Goal: Information Seeking & Learning: Find specific fact

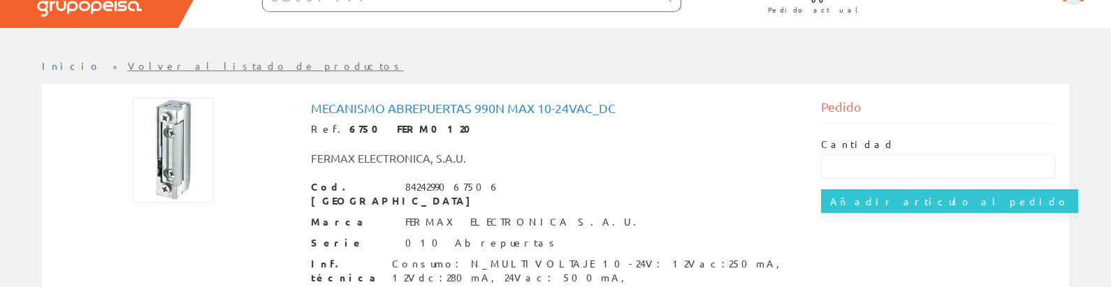
scroll to position [126, 0]
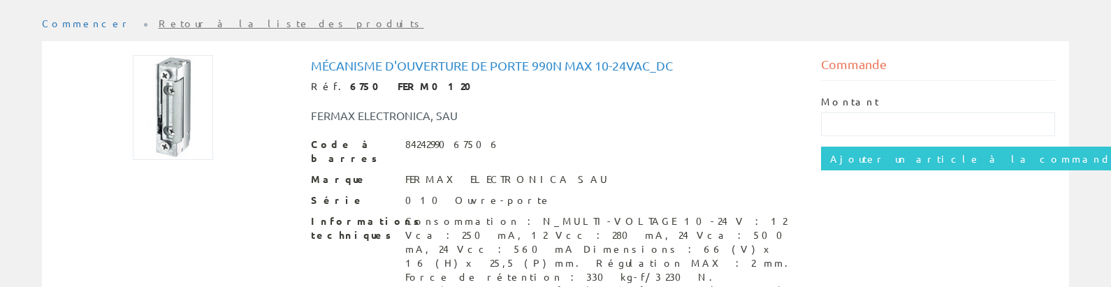
click at [485, 68] on font "Mécanisme d'ouverture de porte 990n Max 10-24vac_dc" at bounding box center [492, 65] width 362 height 15
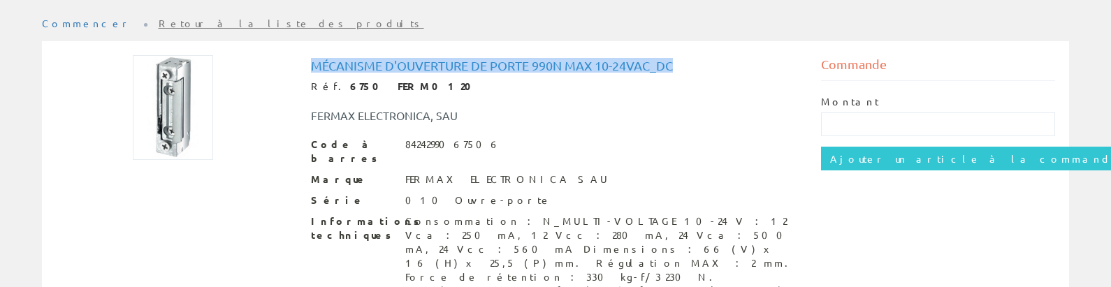
click at [485, 68] on font "Mécanisme d'ouverture de porte 990n Max 10-24vac_dc" at bounding box center [492, 65] width 362 height 15
copy font "Mécanisme d'ouverture de porte 990n Max 10-24vac_dc"
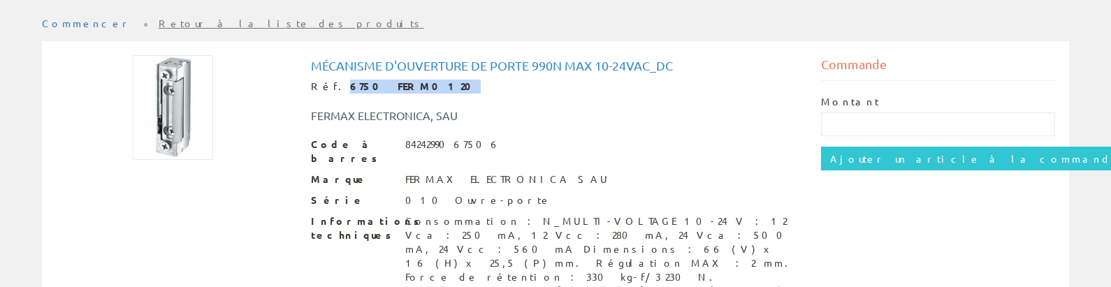
drag, startPoint x: 330, startPoint y: 87, endPoint x: 412, endPoint y: 91, distance: 82.5
click at [412, 91] on div "Réf. 6750 FERM0120" at bounding box center [555, 87] width 489 height 14
copy font "6750 FERM0120"
click at [545, 101] on div "FERMAX ELECTRONICA, SAU" at bounding box center [555, 109] width 510 height 30
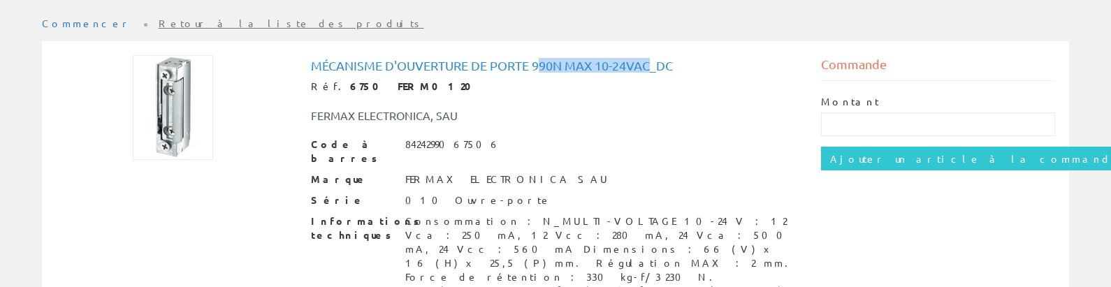
drag, startPoint x: 539, startPoint y: 62, endPoint x: 651, endPoint y: 61, distance: 112.5
click at [651, 61] on font "Mécanisme d'ouverture de porte 990n Max 10-24vac_dc" at bounding box center [492, 65] width 362 height 15
click at [654, 60] on font "Mécanisme d'ouverture de porte 990n Max 10-24vac_dc" at bounding box center [492, 65] width 362 height 15
drag, startPoint x: 531, startPoint y: 64, endPoint x: 681, endPoint y: 63, distance: 150.2
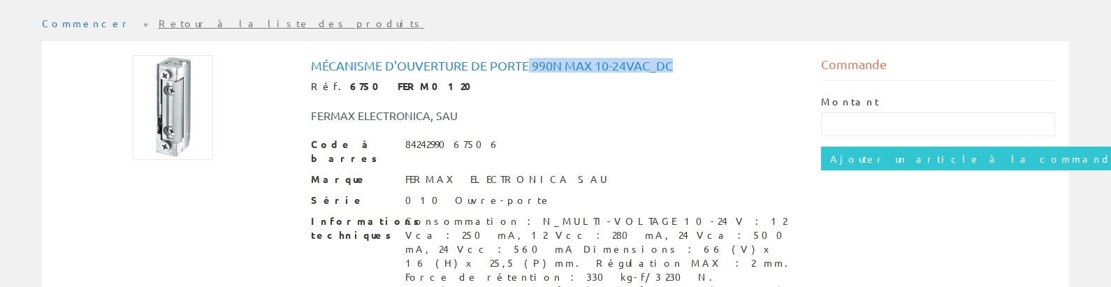
click at [681, 63] on h1 "Mécanisme d'ouverture de porte 990n Max 10-24vac_dc" at bounding box center [555, 66] width 489 height 14
copy font "990n Max 10-24vac_dc"
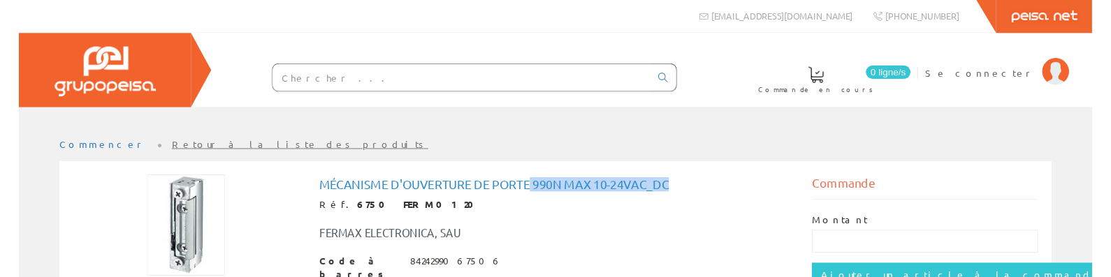
scroll to position [0, 0]
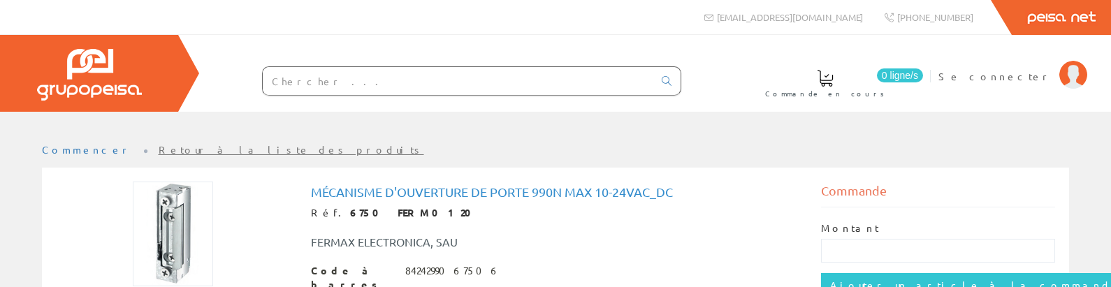
click at [407, 75] on input "text" at bounding box center [458, 81] width 390 height 28
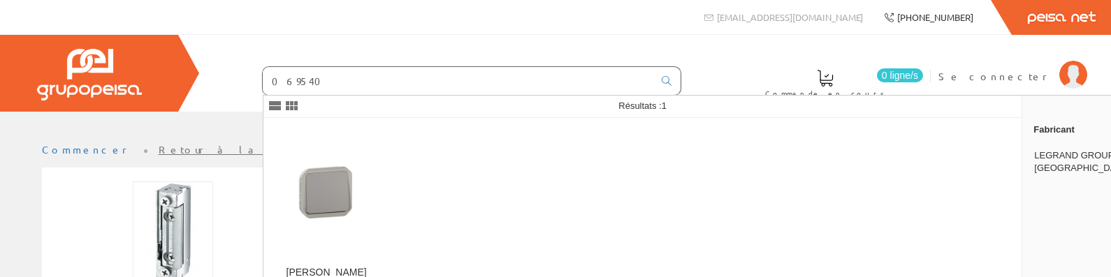
type input "069540"
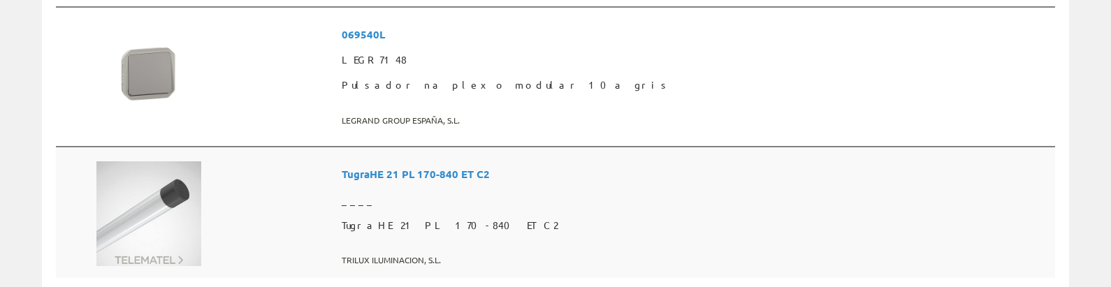
scroll to position [190, 0]
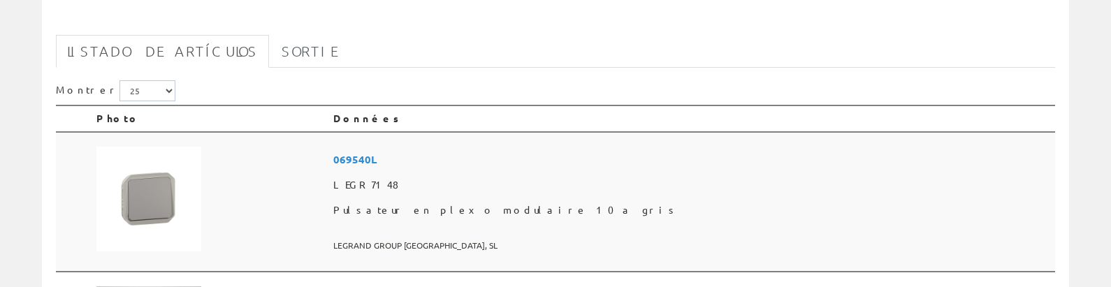
click at [527, 206] on font "Pulsateur en plexo modulaire 10a gris" at bounding box center [505, 209] width 345 height 13
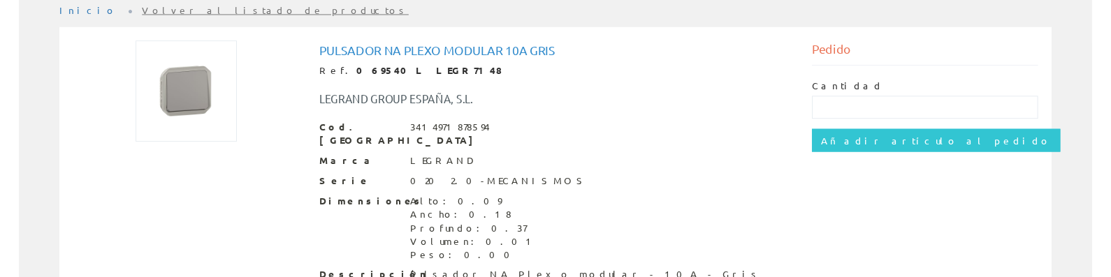
scroll to position [63, 0]
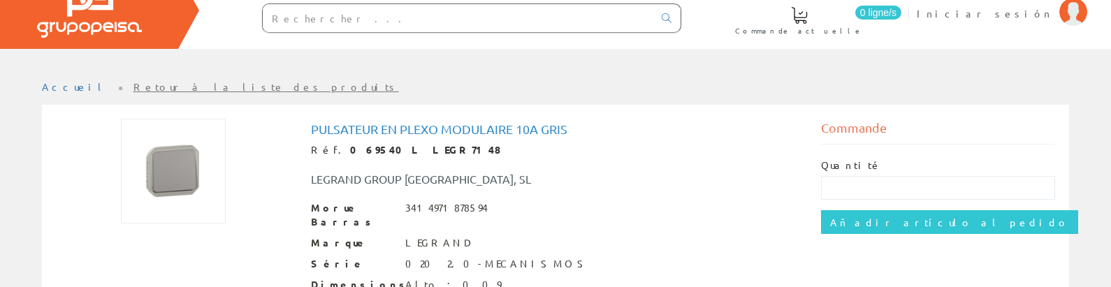
click at [464, 131] on font "Pulsateur en plexo modulaire 10a gris" at bounding box center [439, 129] width 256 height 15
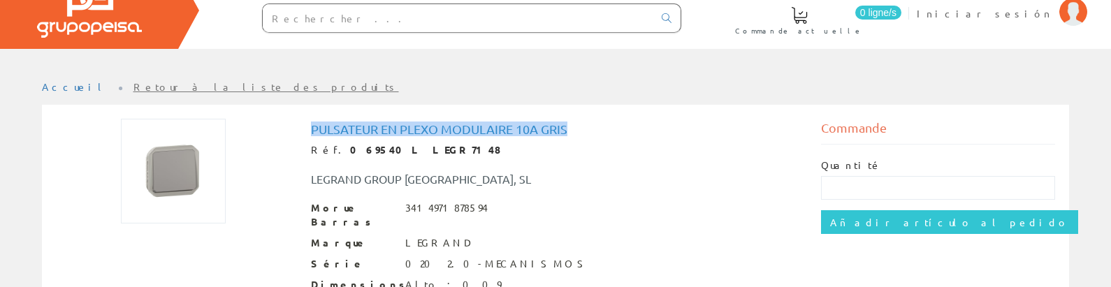
click at [464, 131] on font "Pulsateur en plexo modulaire 10a gris" at bounding box center [439, 129] width 256 height 15
copy font "Pulsateur en plexo modulaire 10a gris"
click at [180, 156] on img at bounding box center [173, 171] width 105 height 105
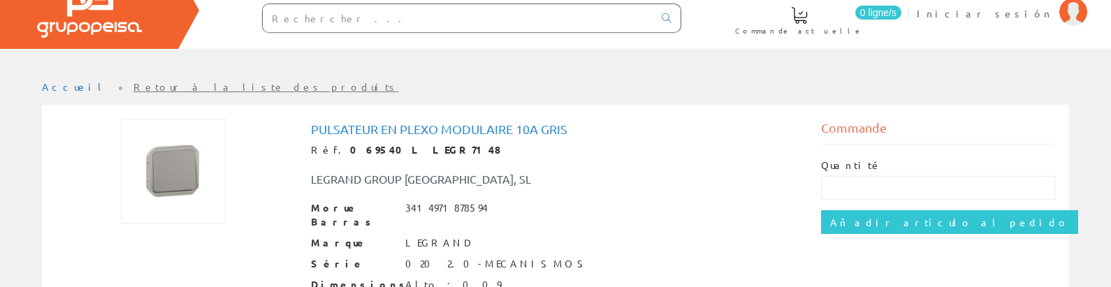
click at [312, 32] on div at bounding box center [471, 17] width 419 height 29
click at [314, 17] on input "text" at bounding box center [458, 18] width 390 height 28
paste input "247704"
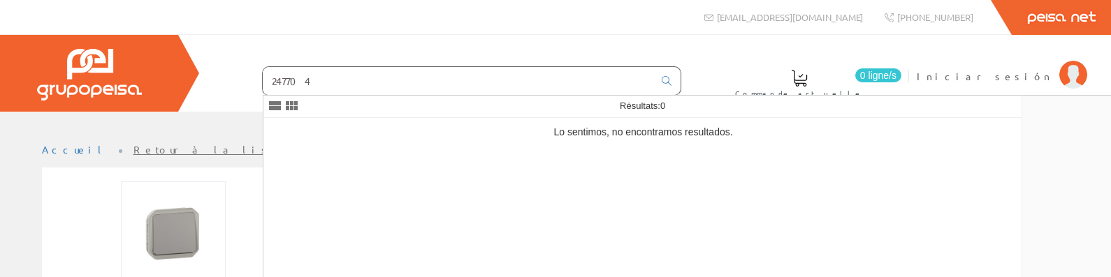
click at [331, 74] on input "247704" at bounding box center [458, 81] width 390 height 28
click at [352, 89] on input "247704" at bounding box center [458, 81] width 390 height 28
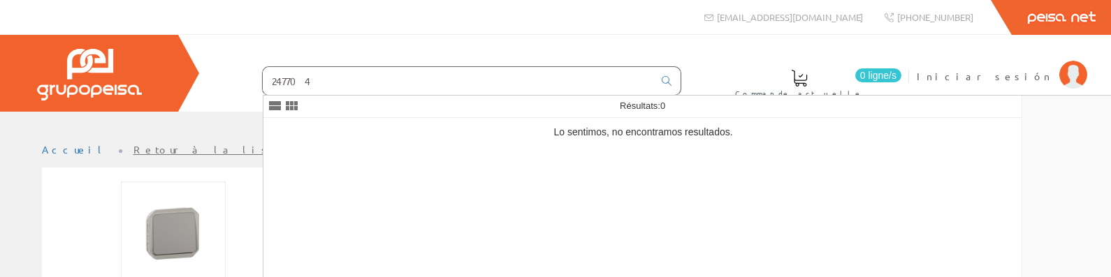
click at [349, 80] on input "247704" at bounding box center [458, 81] width 390 height 28
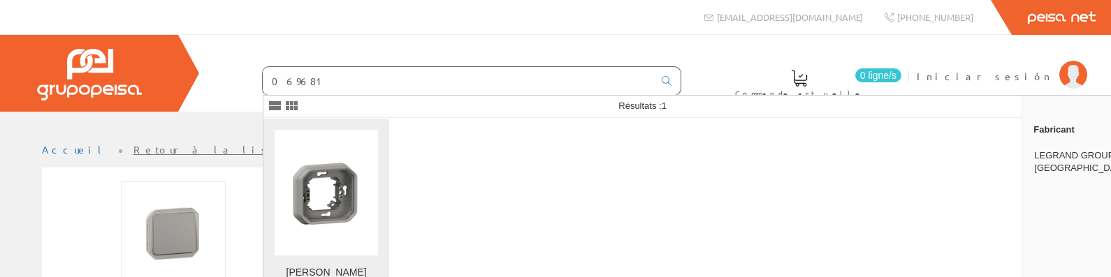
type input "069681"
click at [295, 184] on img at bounding box center [326, 192] width 103 height 103
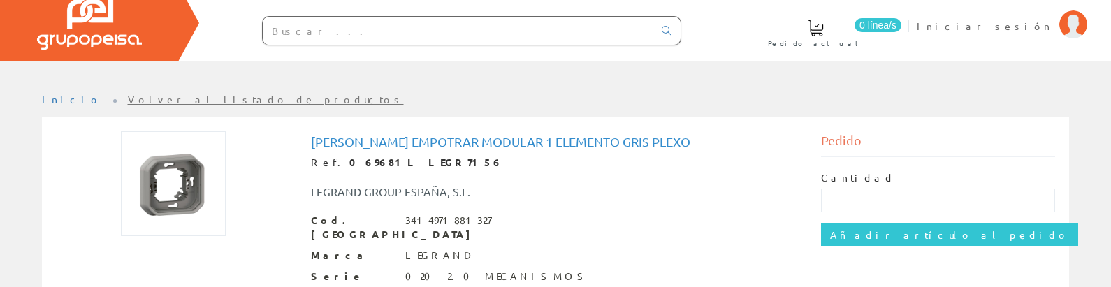
scroll to position [126, 0]
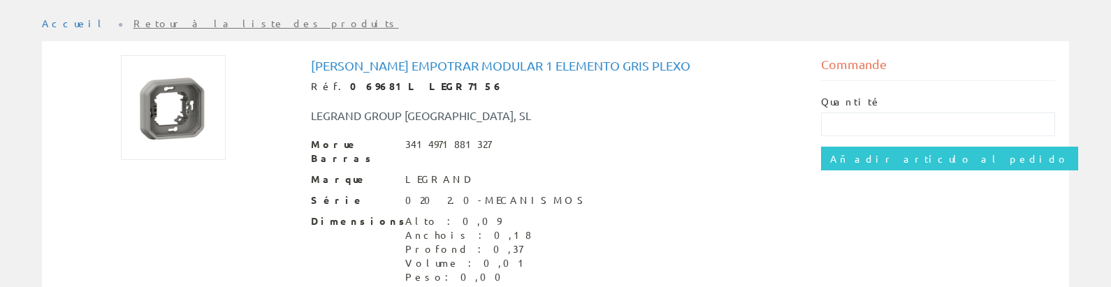
click at [694, 138] on div "Morue Barras 3414971881327" at bounding box center [555, 152] width 489 height 28
click at [685, 133] on div "Marco empotrar modular 1 elemento gris Plexo Réf. 069681L LEGR7156 LEGRAND GROU…" at bounding box center [555, 189] width 489 height 260
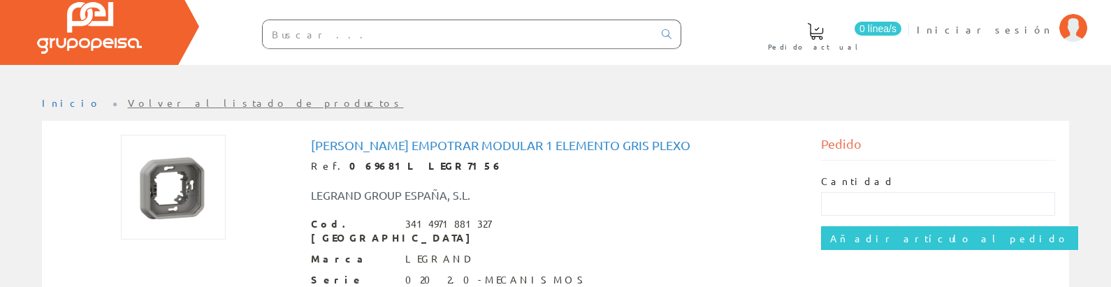
scroll to position [126, 0]
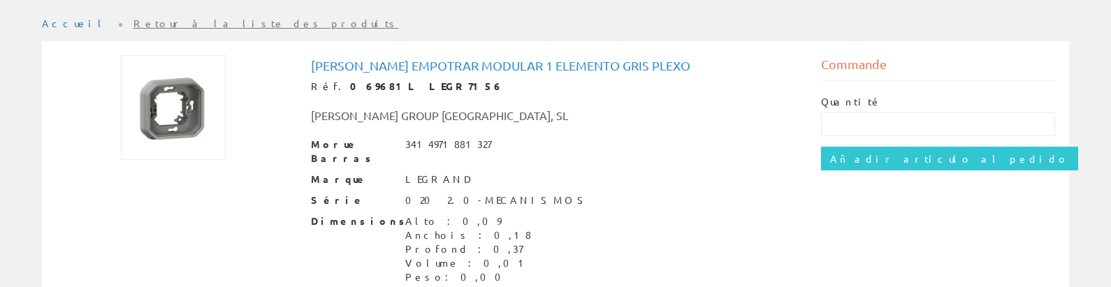
click at [551, 82] on div "Réf. 069681L LEGR7156" at bounding box center [555, 87] width 489 height 14
click at [537, 66] on font "[PERSON_NAME] empotrar modular 1 elemento gris Plexo" at bounding box center [500, 65] width 379 height 15
click at [536, 66] on font "[PERSON_NAME] empotrar modular 1 elemento gris Plexo" at bounding box center [500, 65] width 379 height 15
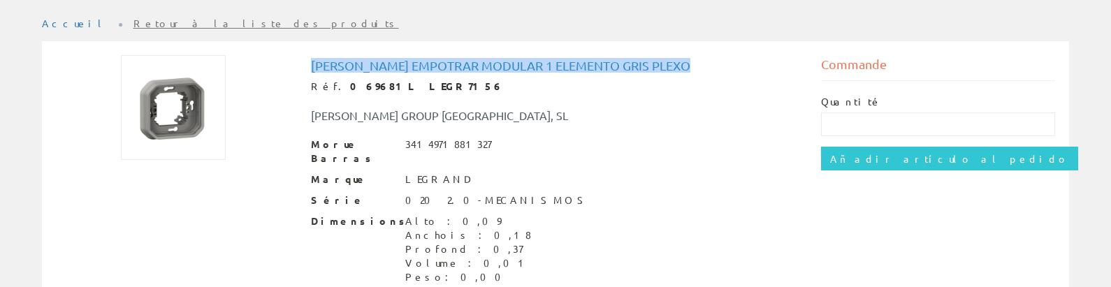
click at [536, 66] on font "Marco empotrar modular 1 elemento gris Plexo" at bounding box center [500, 65] width 379 height 15
copy font "Marco empotrar modular 1 elemento gris Plexo"
click at [191, 76] on img at bounding box center [173, 107] width 105 height 105
click at [161, 102] on img at bounding box center [173, 107] width 105 height 105
click at [161, 103] on img at bounding box center [173, 107] width 105 height 105
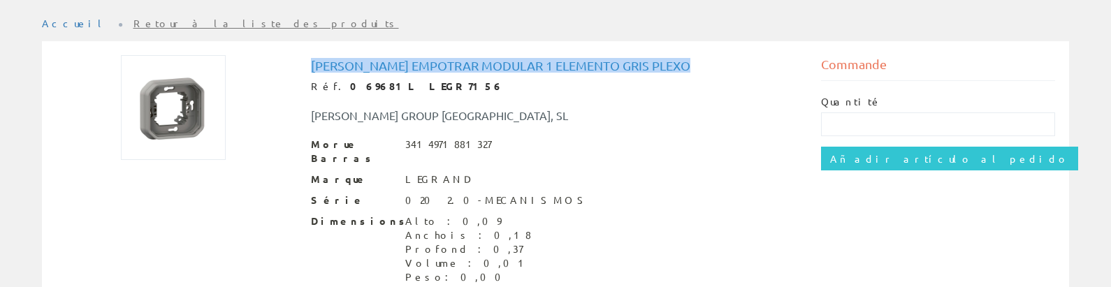
click at [163, 109] on img at bounding box center [173, 107] width 105 height 105
copy font "Marco empotrar modular 1 elemento gris Plexo"
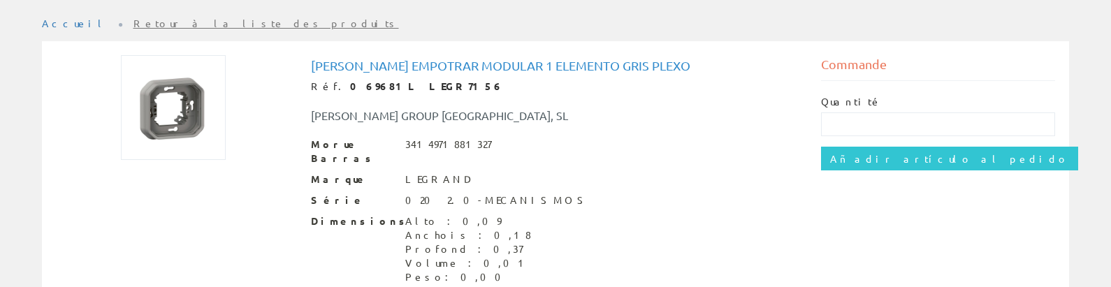
click at [291, 81] on div at bounding box center [172, 107] width 255 height 105
click at [228, 89] on div at bounding box center [173, 107] width 234 height 105
click at [223, 119] on img at bounding box center [173, 107] width 105 height 105
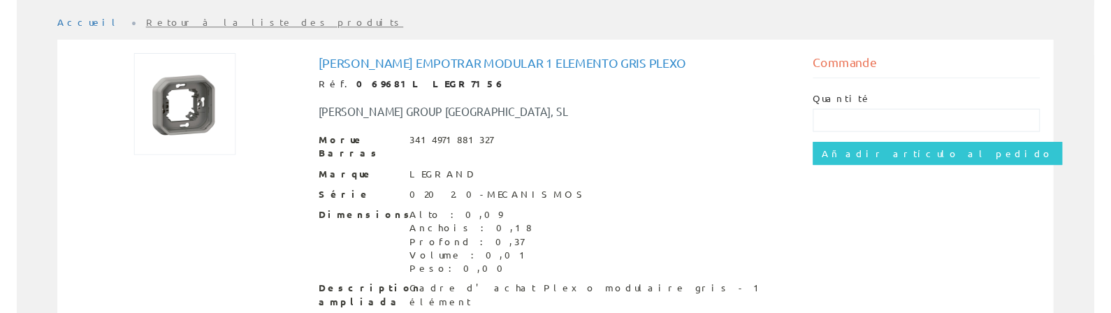
scroll to position [0, 0]
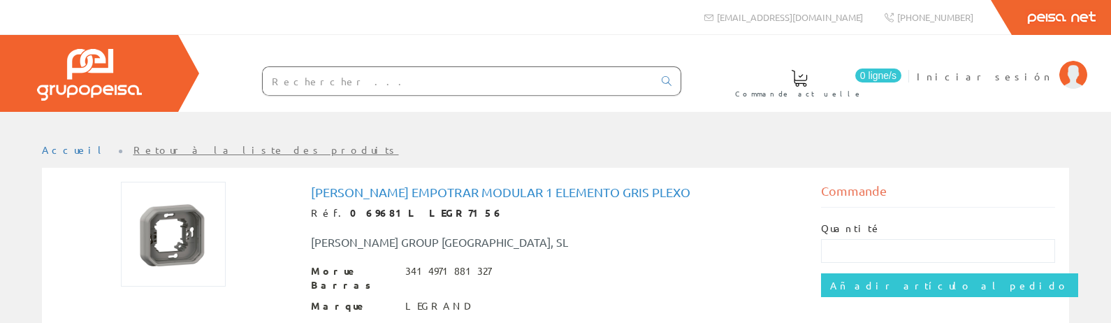
click at [368, 74] on input "text" at bounding box center [458, 81] width 390 height 28
paste input "2879"
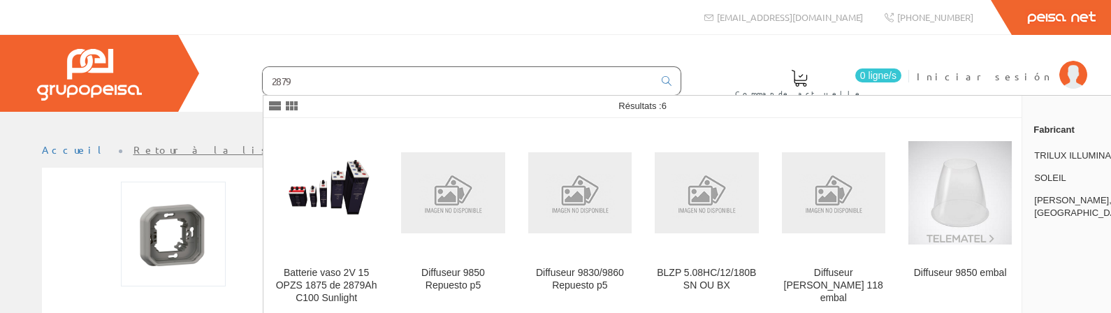
type input "2879"
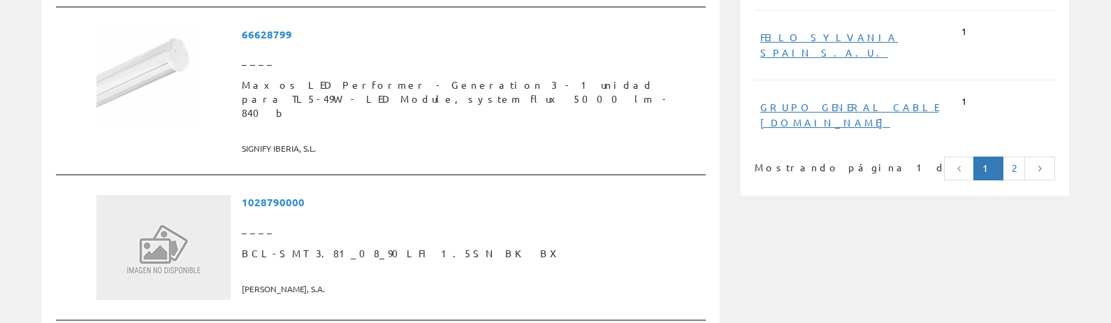
scroll to position [1143, 0]
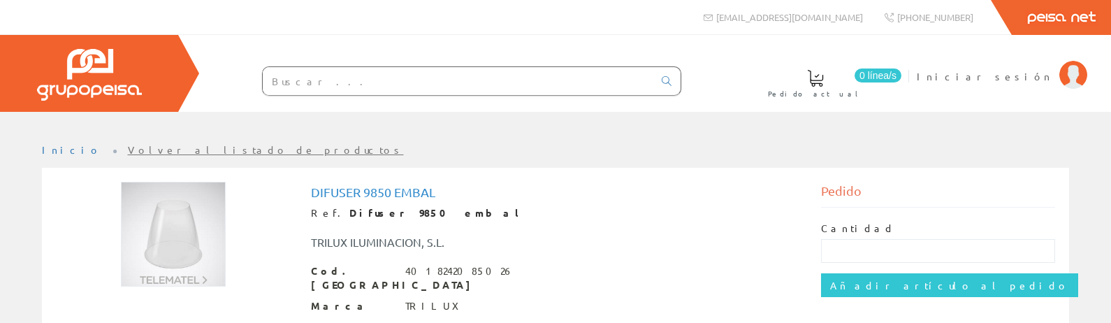
click at [24, 159] on div "Inicio Volver al listado de productos Difuser 9850 embal Ref. Difuser 9850 emba…" at bounding box center [555, 329] width 1111 height 372
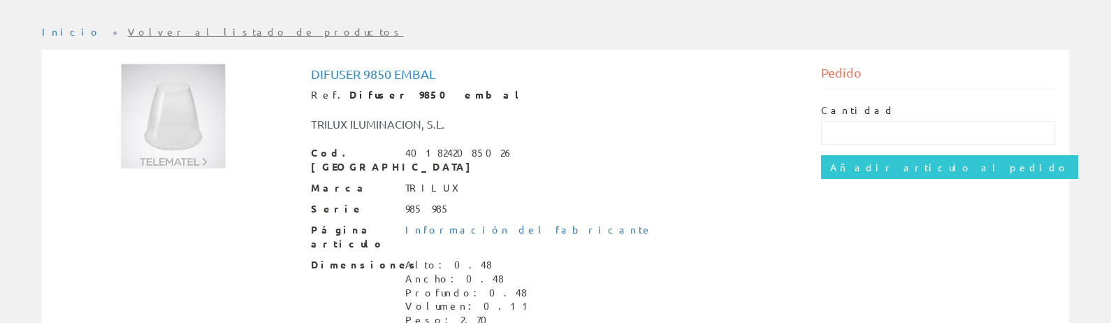
scroll to position [126, 0]
